Goal: Find specific page/section: Find specific page/section

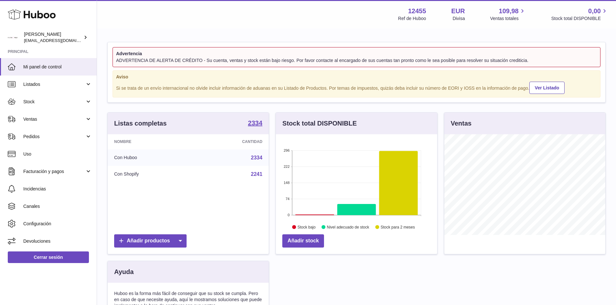
scroll to position [101, 161]
click at [38, 120] on span "Ventas" at bounding box center [54, 119] width 62 height 6
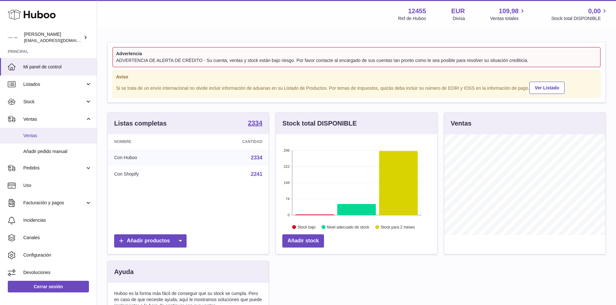
click at [37, 136] on span "Ventas" at bounding box center [57, 136] width 69 height 6
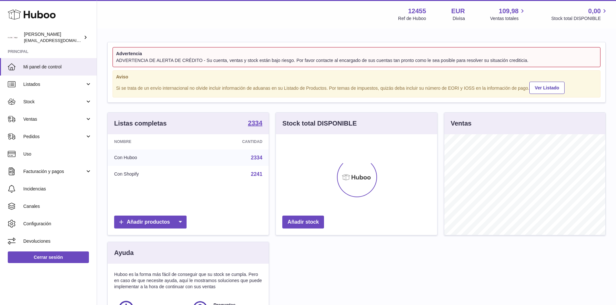
scroll to position [101, 161]
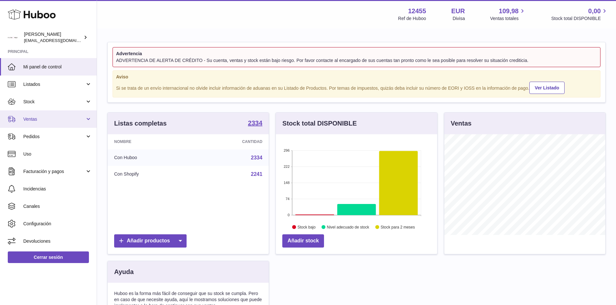
click at [56, 122] on span "Ventas" at bounding box center [54, 119] width 62 height 6
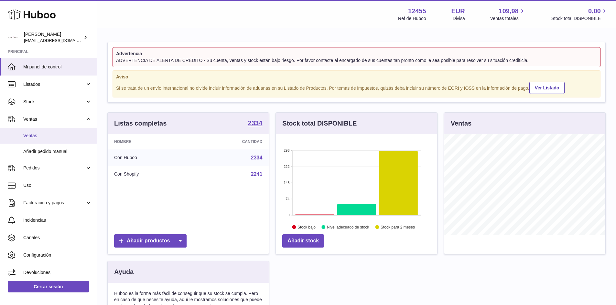
click at [34, 134] on span "Ventas" at bounding box center [57, 136] width 69 height 6
